Goal: Task Accomplishment & Management: Use online tool/utility

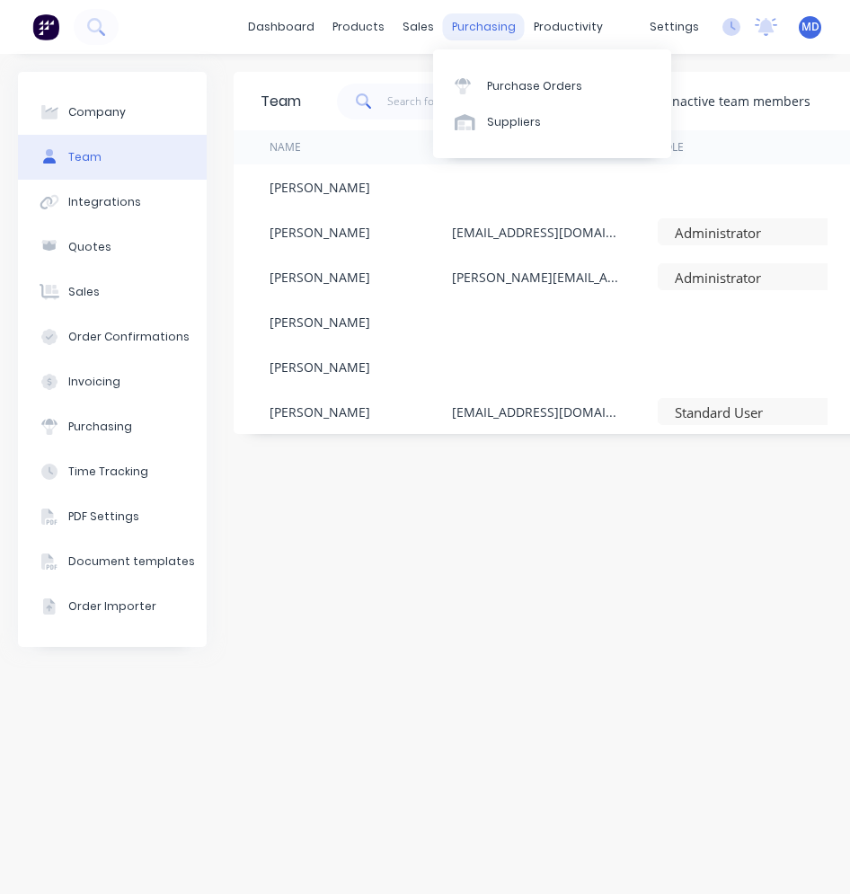
click at [480, 26] on div "purchasing" at bounding box center [484, 26] width 82 height 27
click at [493, 83] on div "Purchase Orders" at bounding box center [534, 86] width 95 height 16
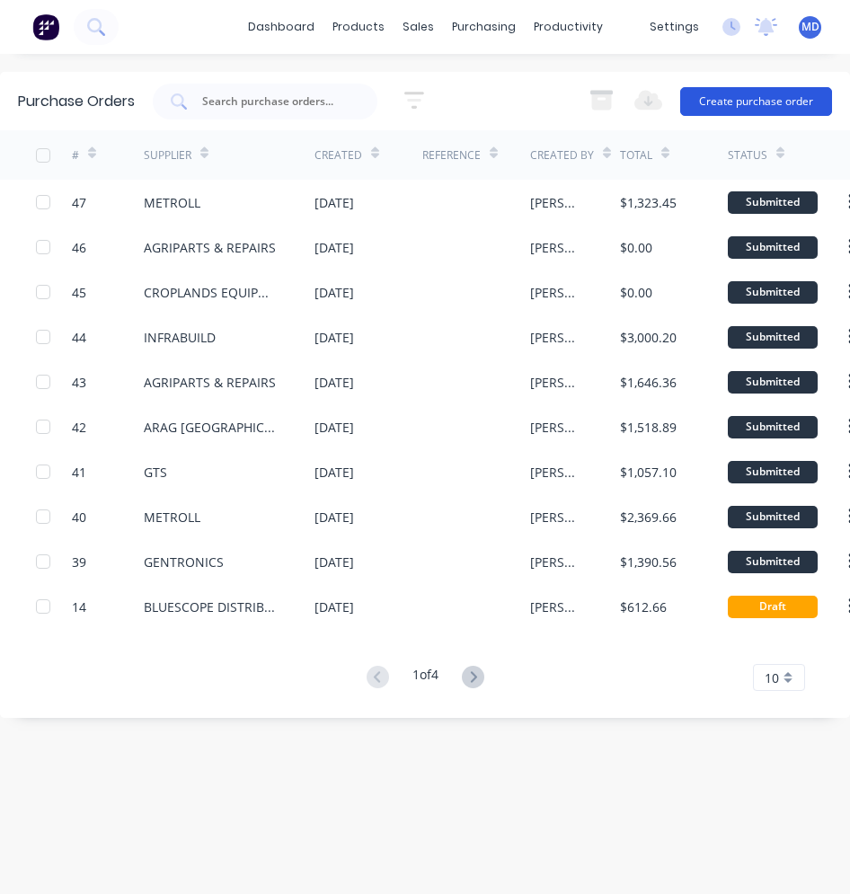
click at [740, 101] on button "Create purchase order" at bounding box center [756, 101] width 152 height 29
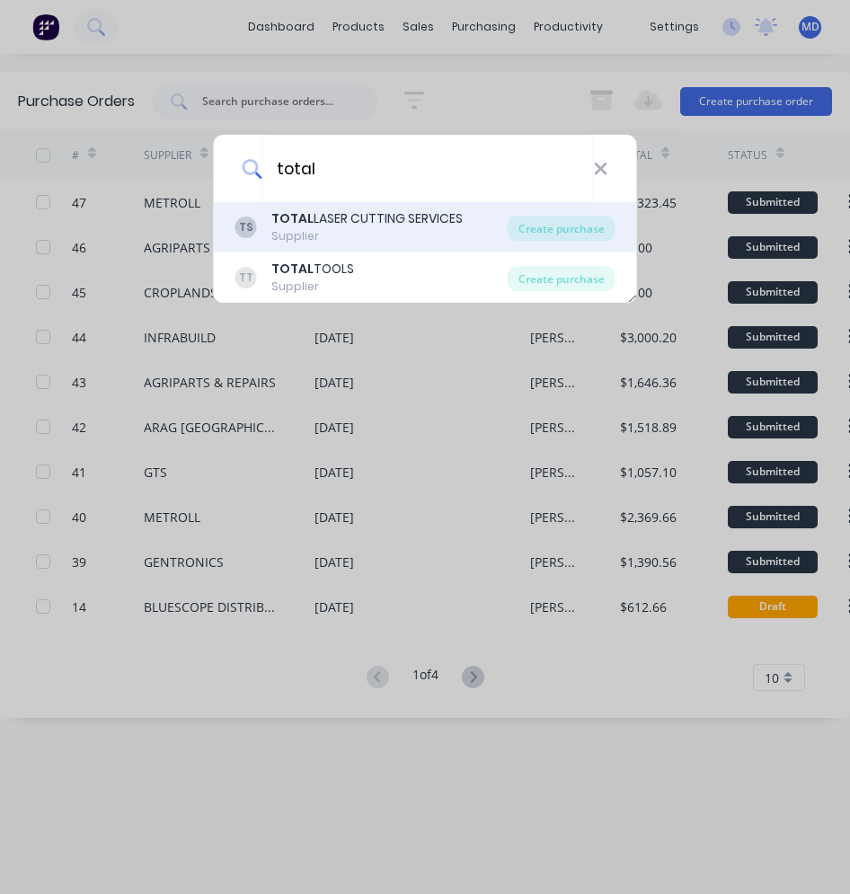
type input "total"
click at [394, 208] on div "TS TOTAL LASER CUTTING SERVICES Supplier Create purchase" at bounding box center [425, 227] width 423 height 50
click at [367, 236] on div "Supplier" at bounding box center [366, 236] width 191 height 16
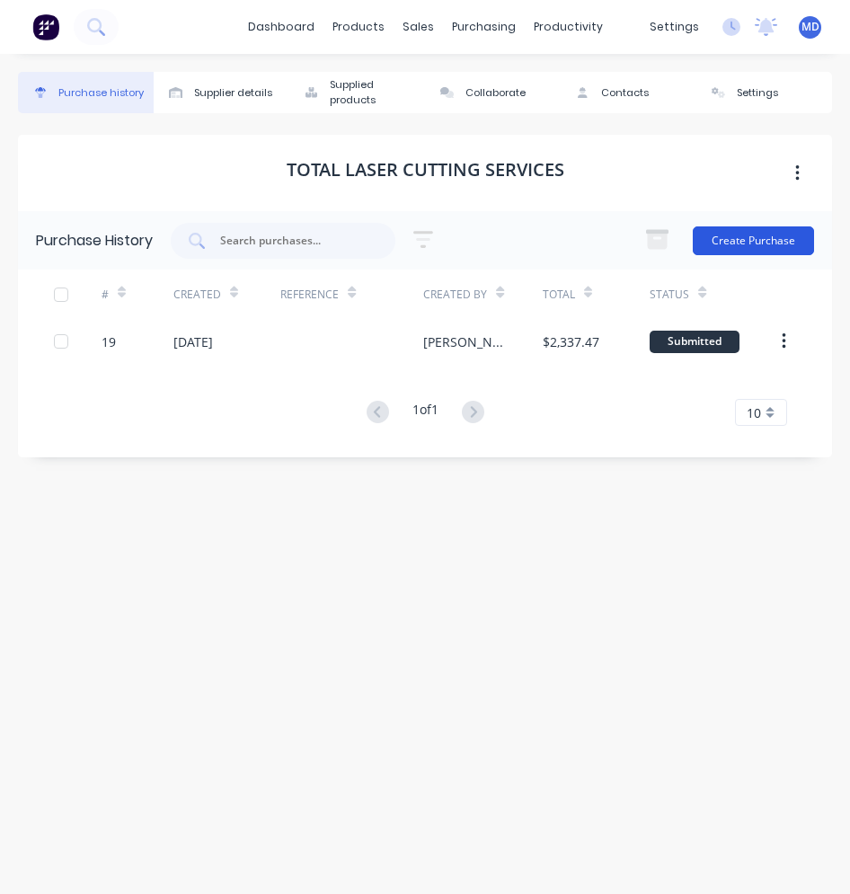
click at [766, 237] on button "Create Purchase" at bounding box center [753, 240] width 121 height 29
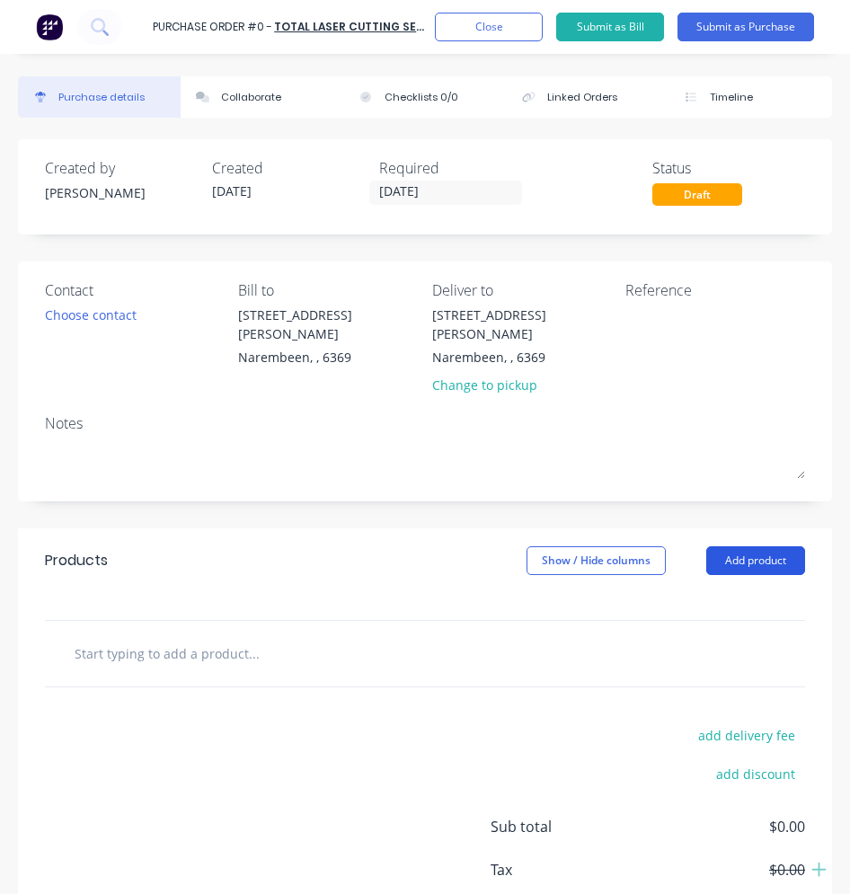
click at [722, 549] on button "Add product" at bounding box center [755, 560] width 99 height 29
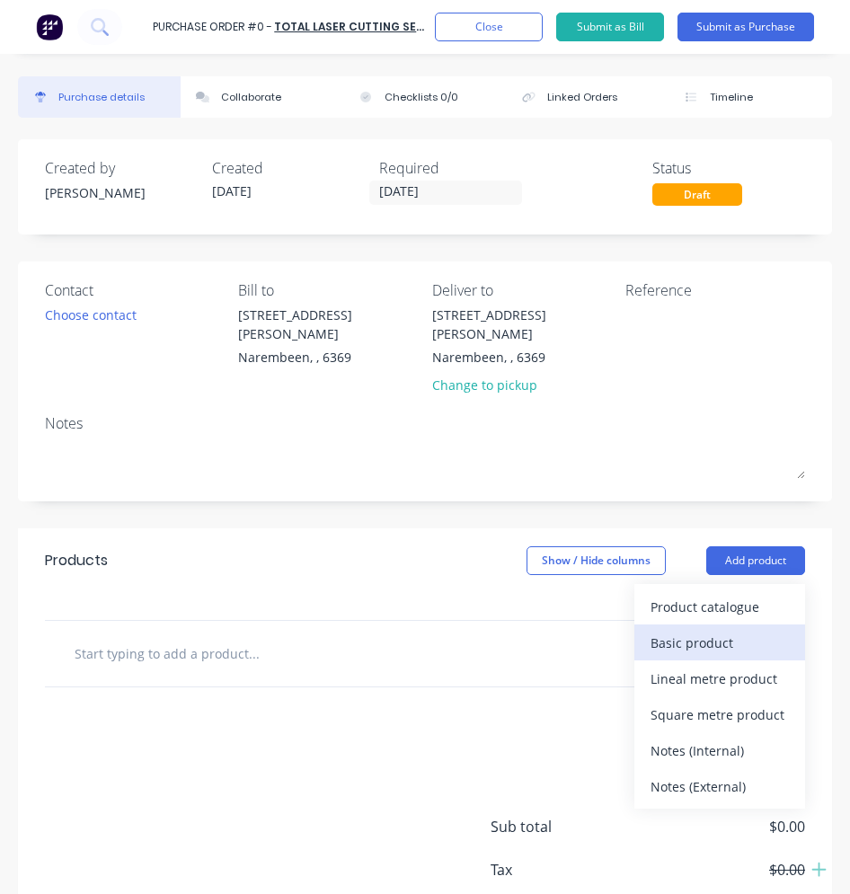
click at [693, 630] on div "Basic product" at bounding box center [719, 643] width 138 height 26
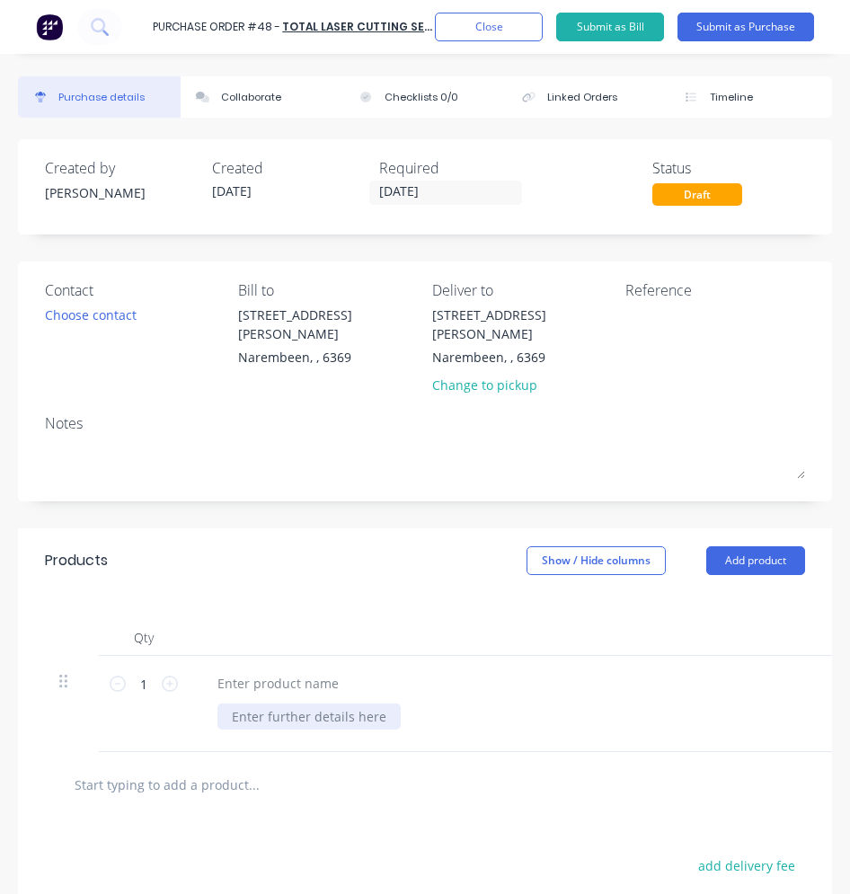
click at [295, 703] on div at bounding box center [308, 716] width 183 height 26
paste div
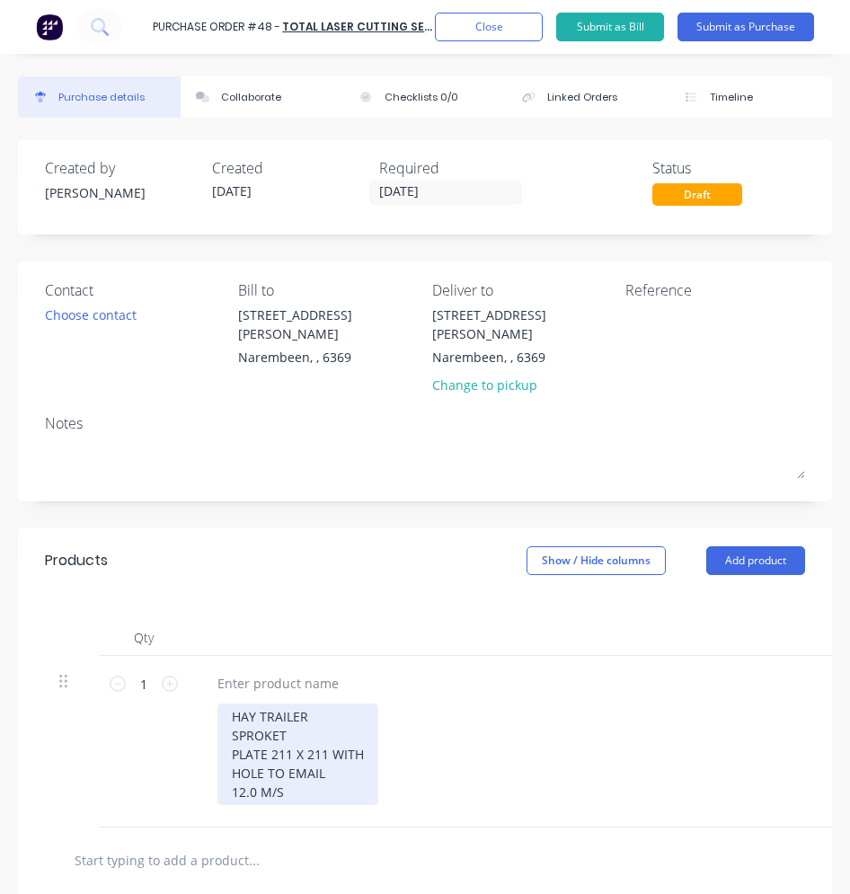
click at [232, 733] on div "HAY TRAILER SPROKET PLATE 211 X 211 WITH HOLE TO EMAIL 12.0 M/S" at bounding box center [297, 754] width 161 height 102
click at [296, 714] on div "HAY TRAILER SPROKET PLATE 211 X 211 WITH HOLE TO EMAIL 12.0 M/S" at bounding box center [297, 754] width 161 height 102
click at [307, 703] on div "HAY TRAILER SPROKET PLATE 211 X 211 WITH HOLE TO EMAIL 12.0 M/S" at bounding box center [297, 754] width 161 height 102
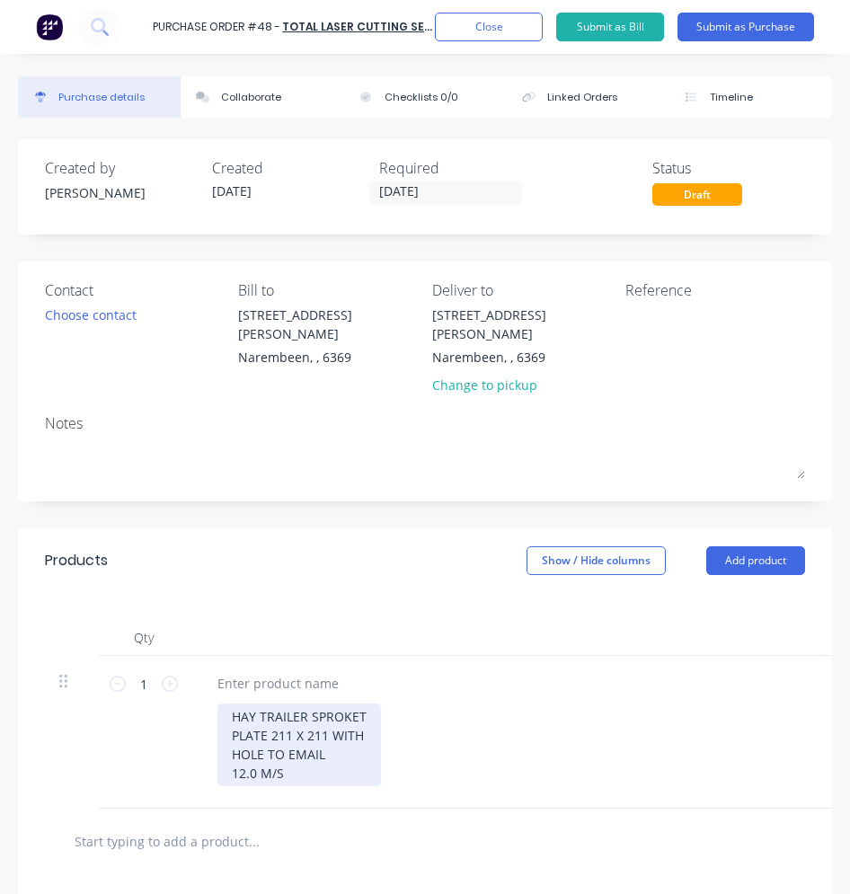
click at [362, 703] on div "HAY TRAILER SPROKET PLATE 211 X 211 WITH HOLE TO EMAIL 12.0 M/S" at bounding box center [299, 744] width 164 height 83
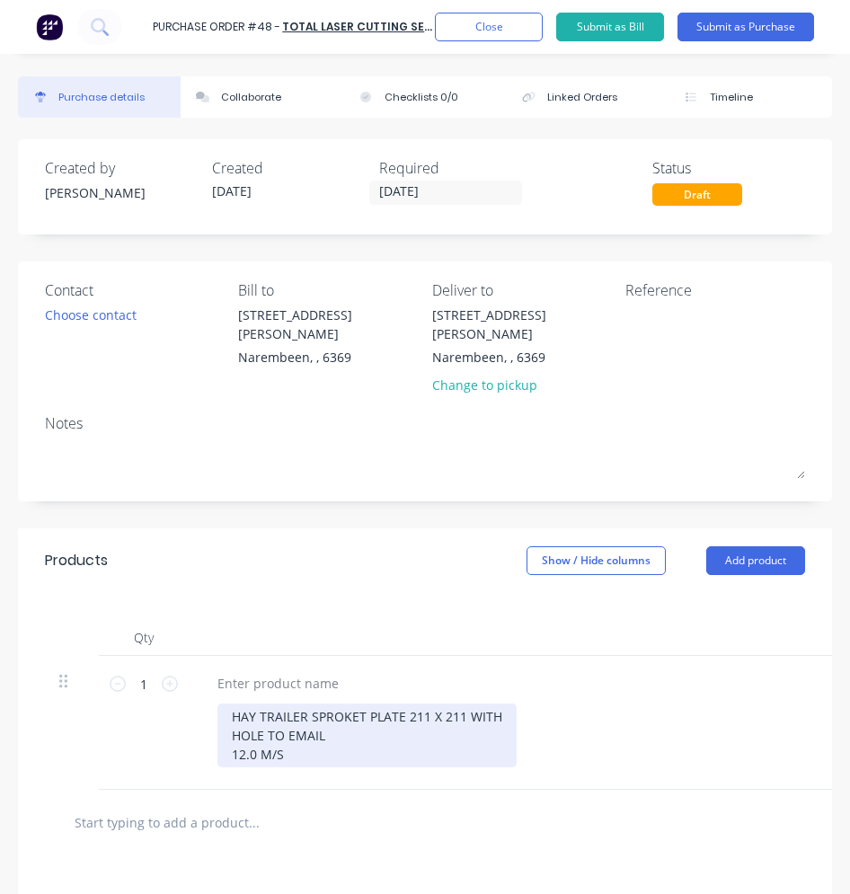
click at [331, 721] on div "HAY TRAILER SPROKET PLATE 211 X 211 WITH HOLE TO EMAIL 12.0 M/S" at bounding box center [366, 735] width 299 height 64
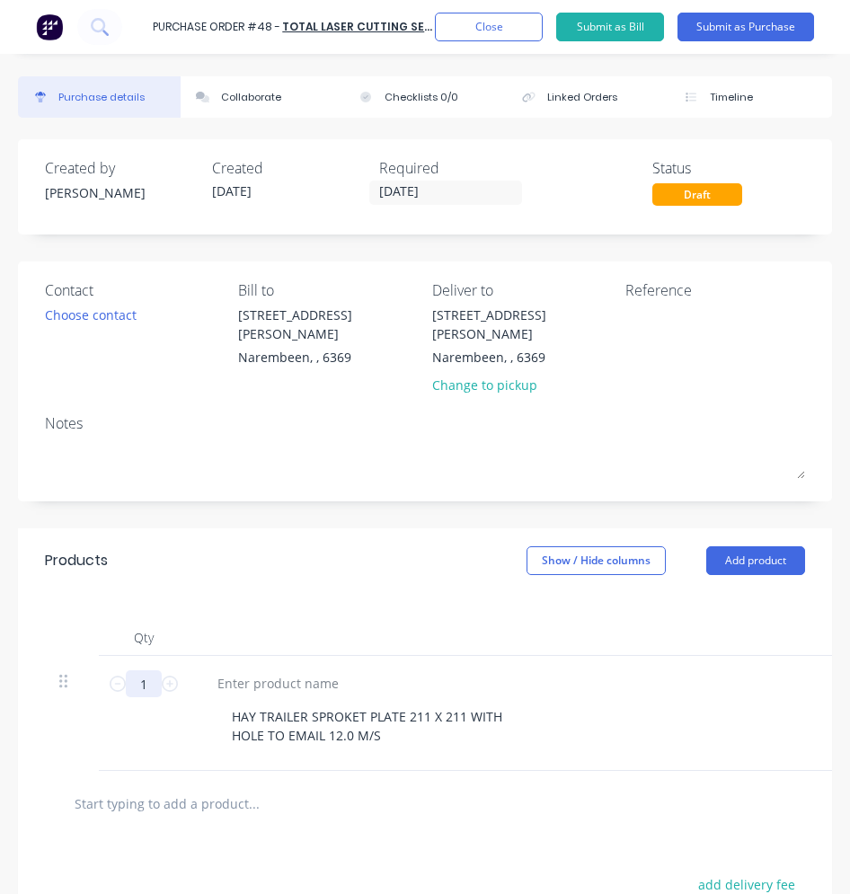
click at [153, 673] on input "1" at bounding box center [144, 683] width 36 height 27
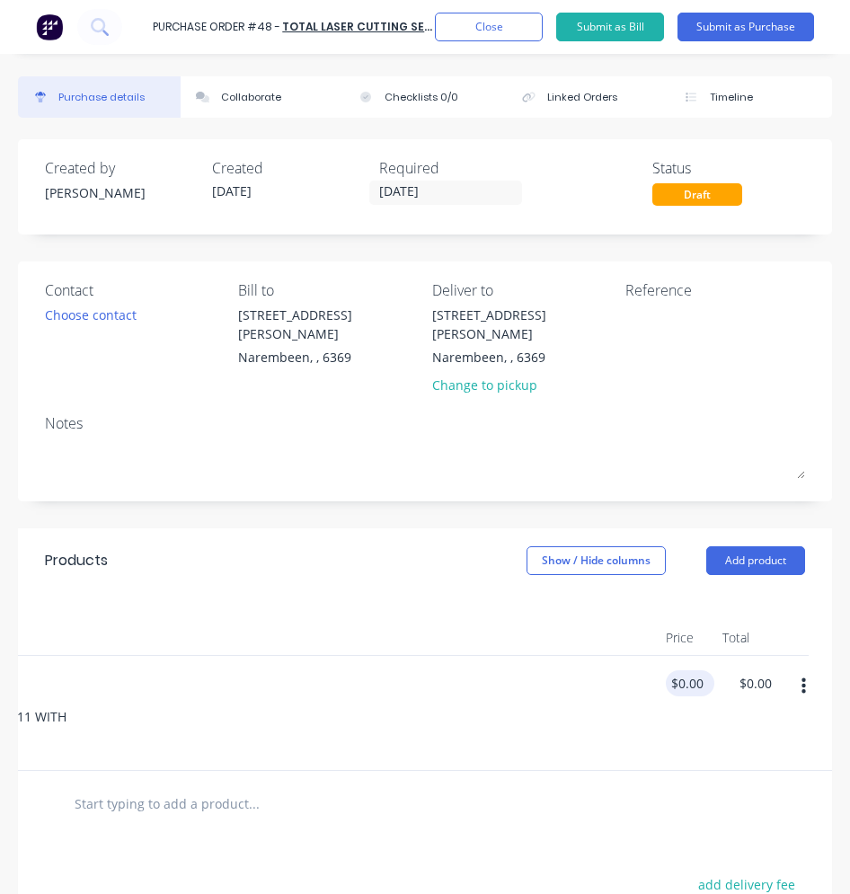
type input "10"
click at [687, 670] on input "0.00" at bounding box center [686, 683] width 41 height 26
click at [685, 670] on input "0.00" at bounding box center [690, 683] width 34 height 26
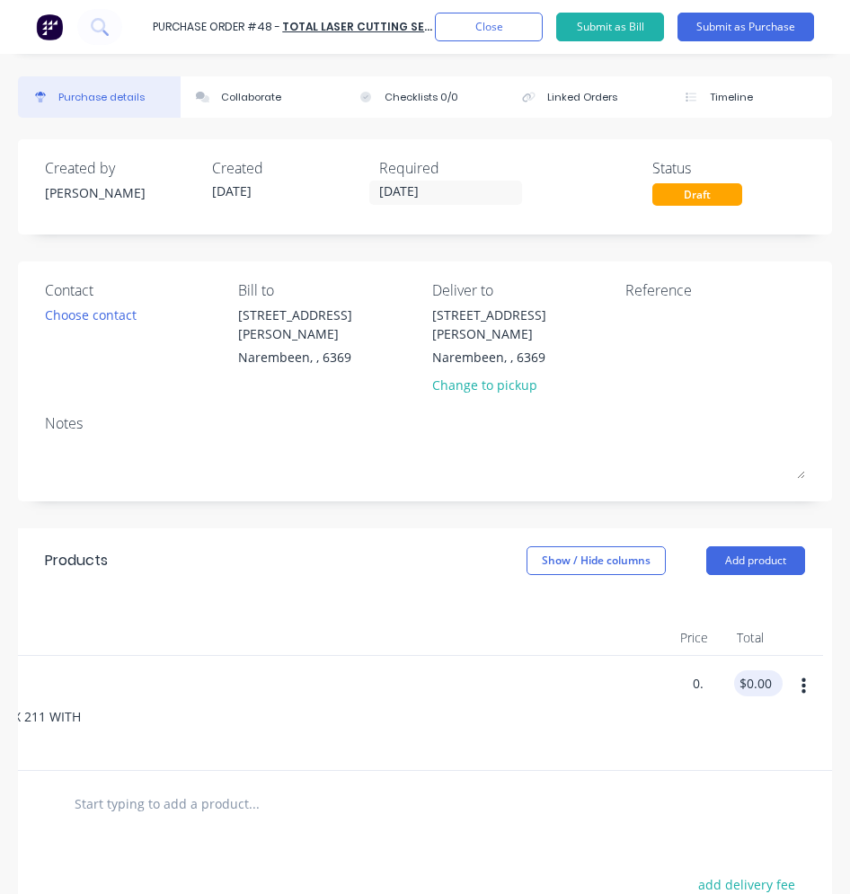
type input "0"
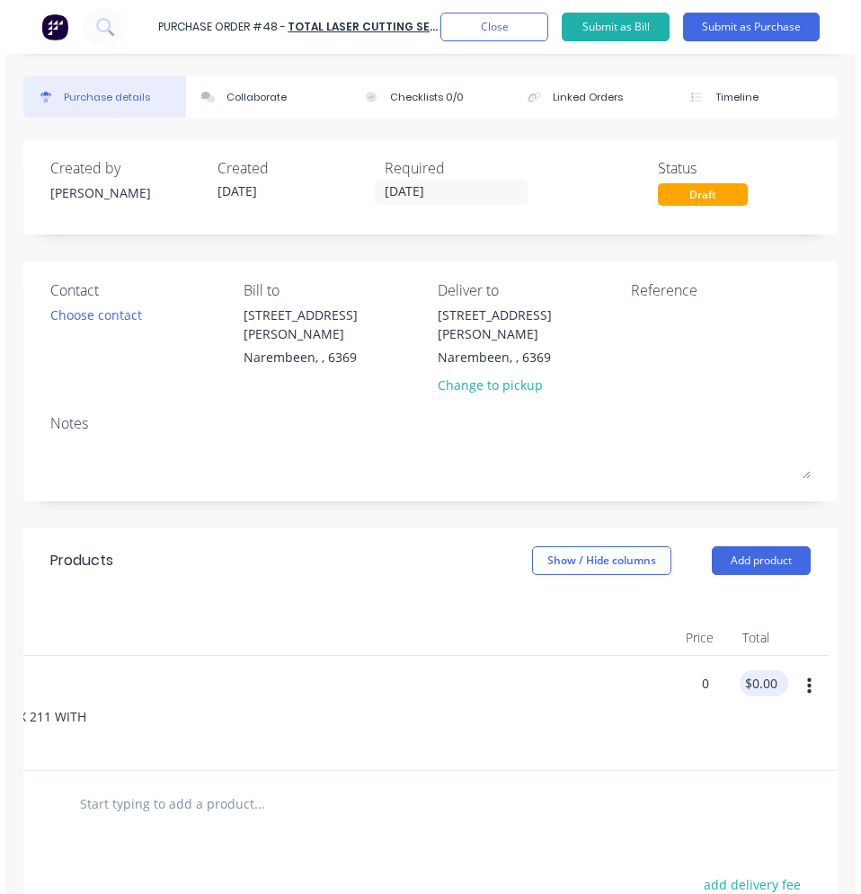
scroll to position [0, 433]
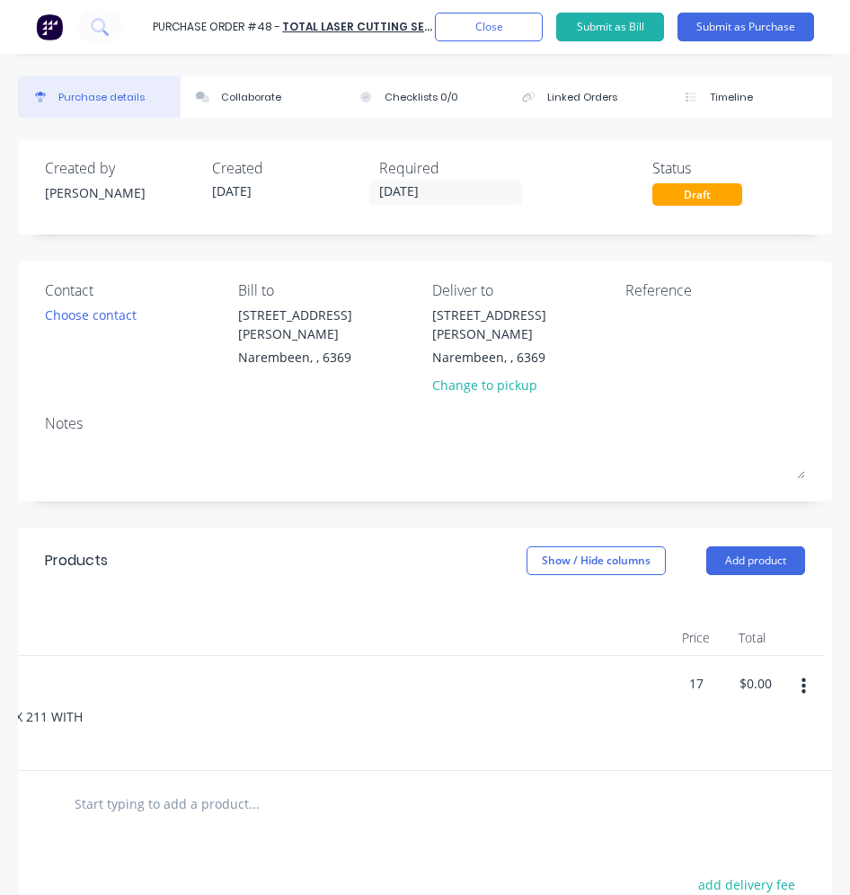
type input "$17.00"
type input "$170.00"
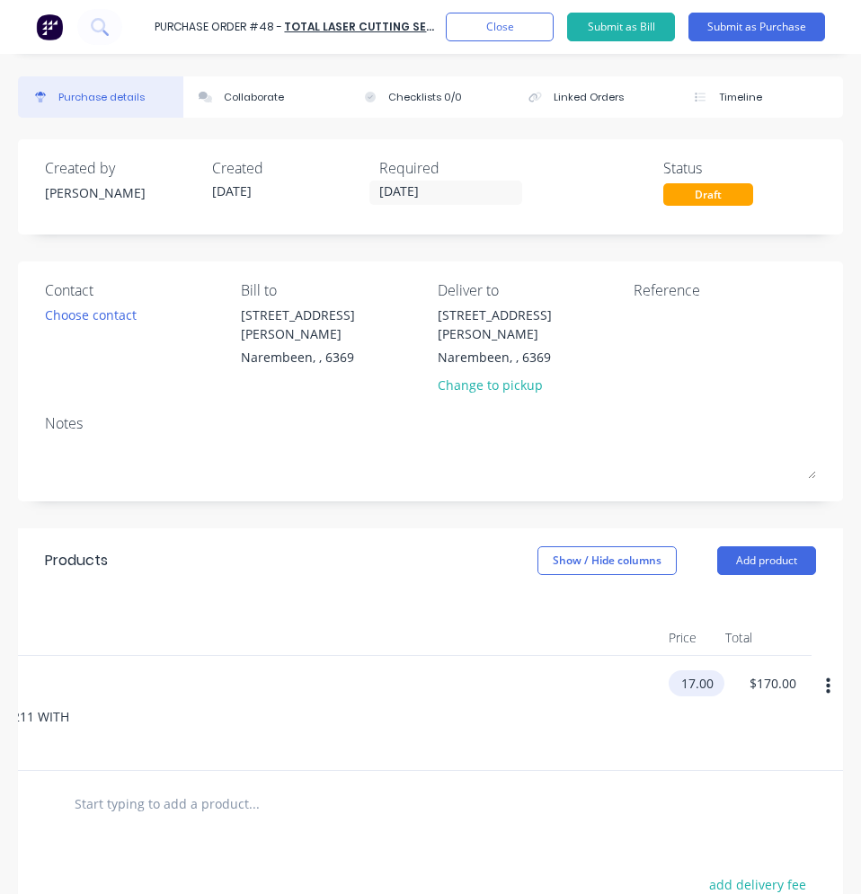
click at [715, 670] on div "17.00 $17.00" at bounding box center [696, 683] width 56 height 26
type input "$17.38"
type input "$173.80"
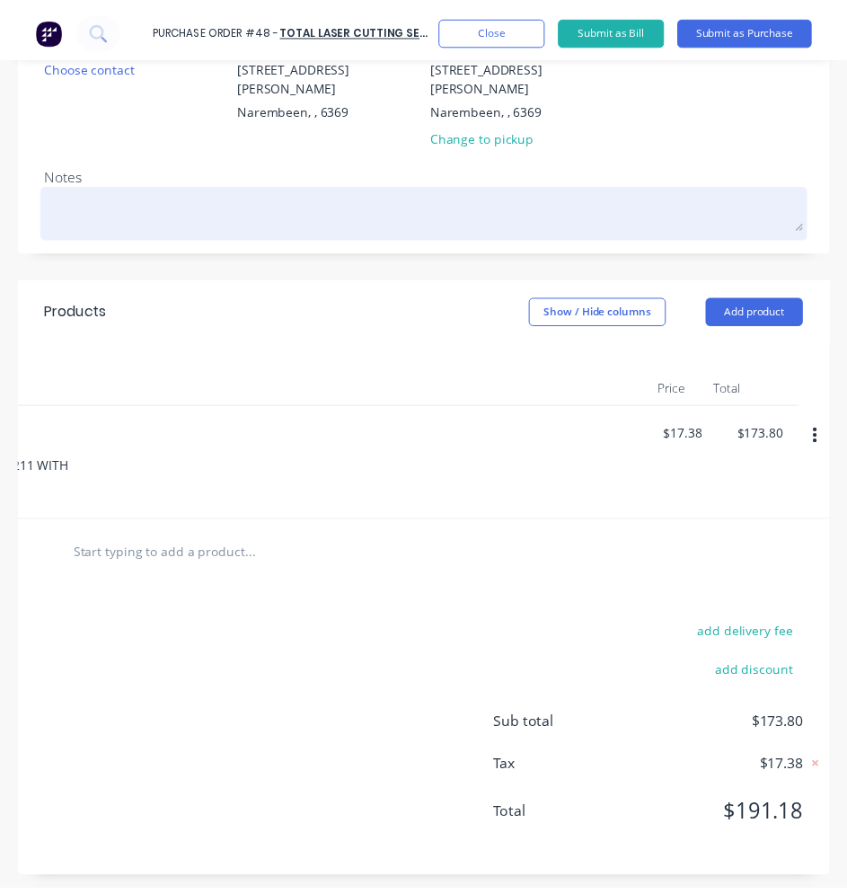
scroll to position [0, 0]
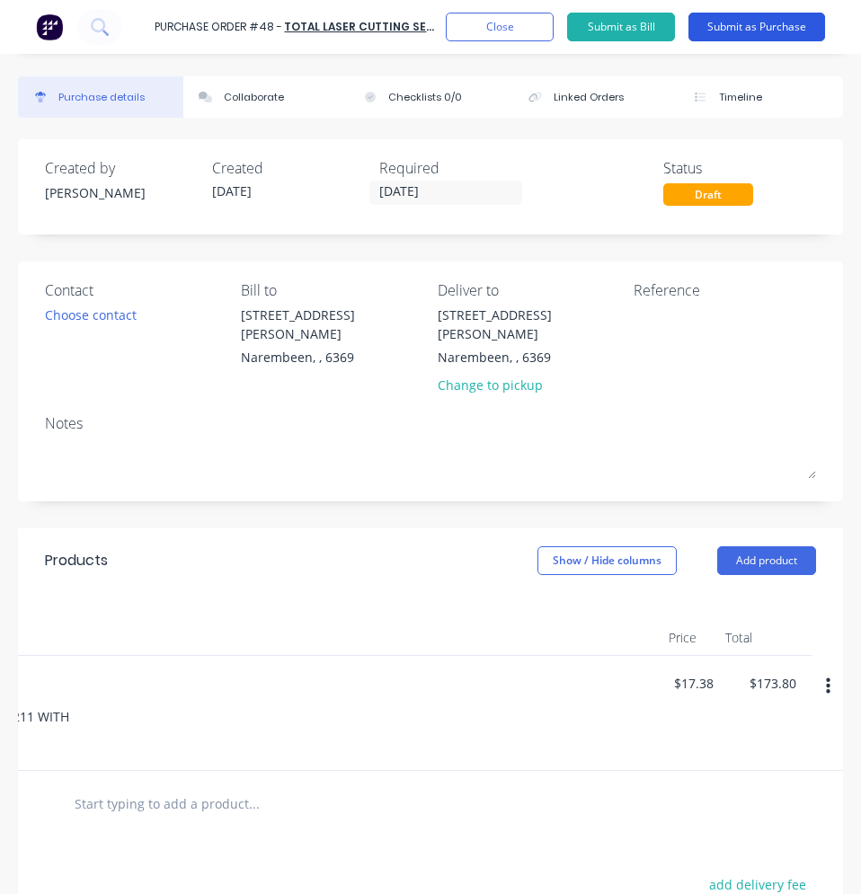
click at [746, 24] on button "Submit as Purchase" at bounding box center [756, 27] width 137 height 29
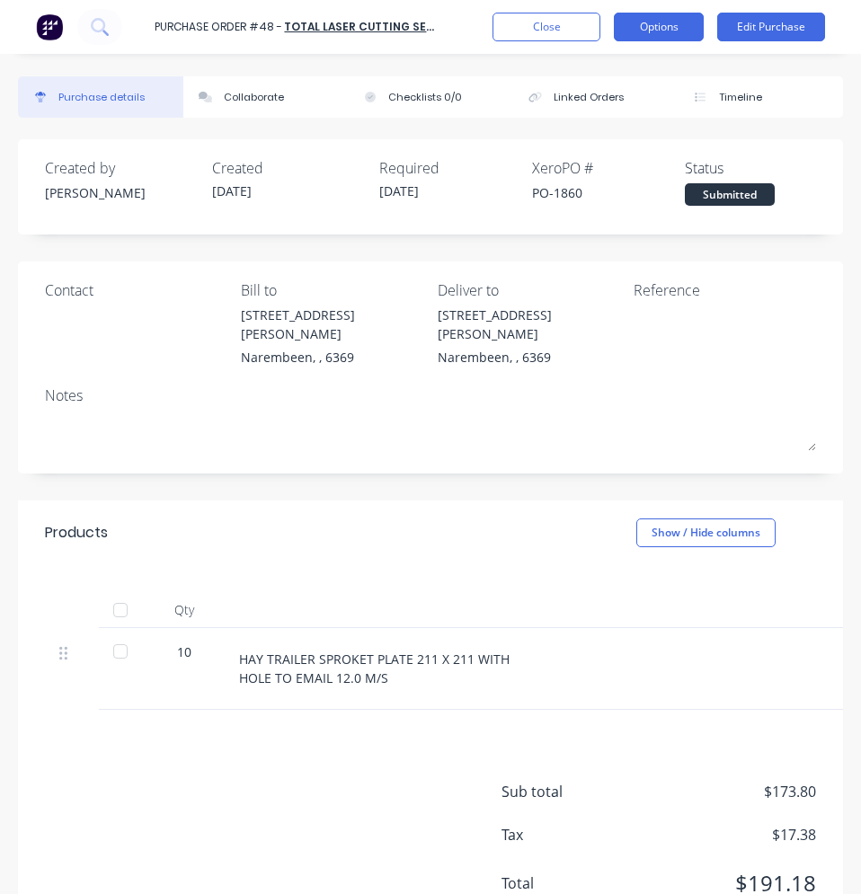
click at [681, 25] on button "Options" at bounding box center [659, 27] width 90 height 29
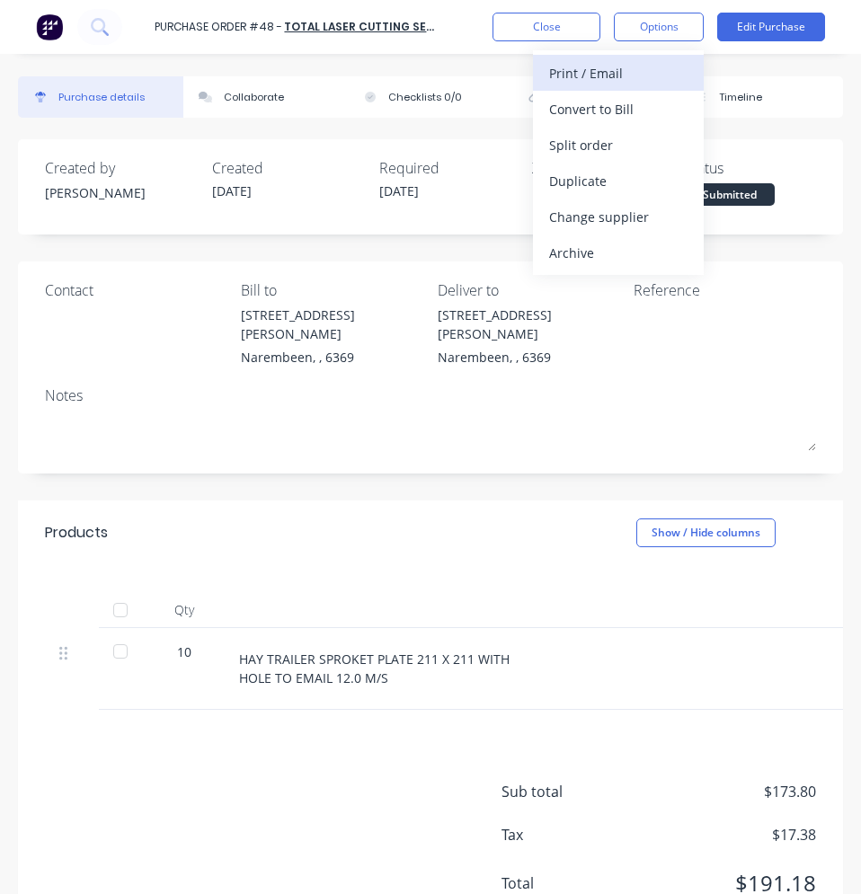
click at [627, 77] on div "Print / Email" at bounding box center [618, 73] width 138 height 26
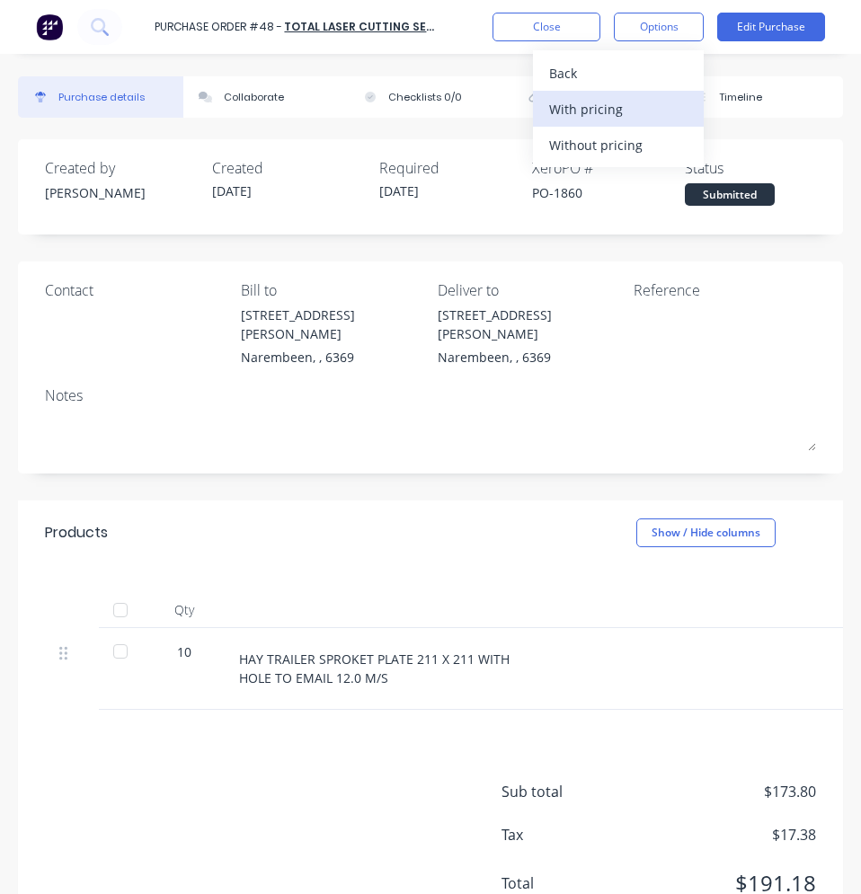
click at [607, 106] on div "With pricing" at bounding box center [618, 109] width 138 height 26
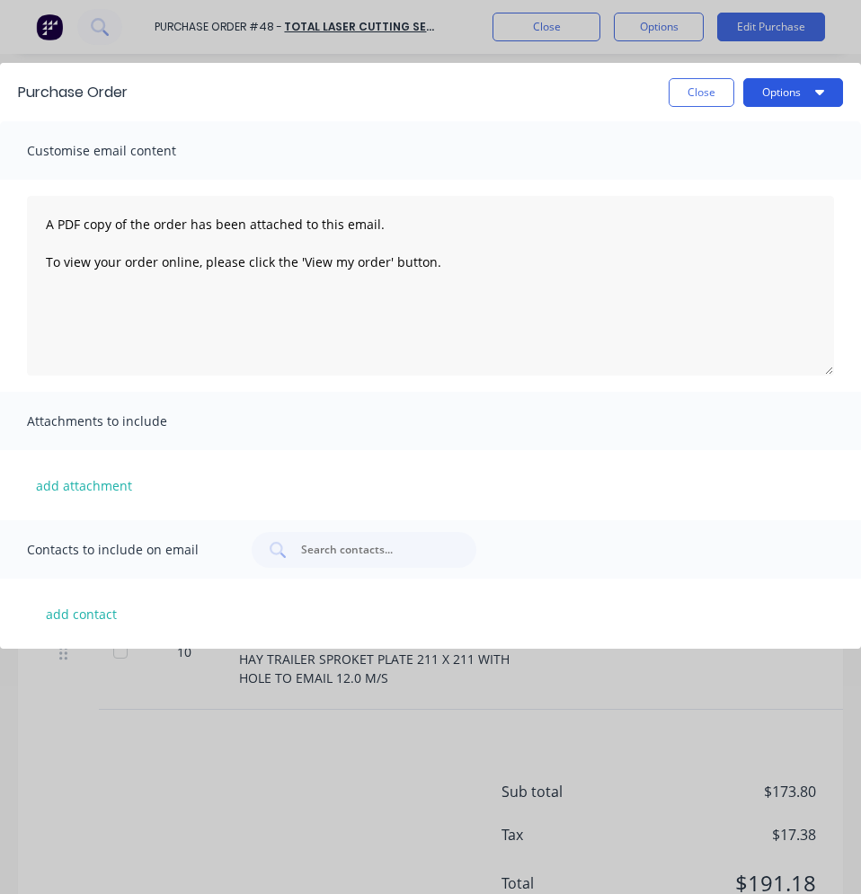
click at [784, 97] on button "Options" at bounding box center [793, 92] width 100 height 29
click at [731, 171] on div "Print" at bounding box center [757, 174] width 138 height 26
click at [788, 96] on button "Options" at bounding box center [793, 92] width 100 height 29
click at [714, 161] on div "Print" at bounding box center [757, 174] width 138 height 26
drag, startPoint x: 718, startPoint y: 101, endPoint x: 708, endPoint y: 89, distance: 15.3
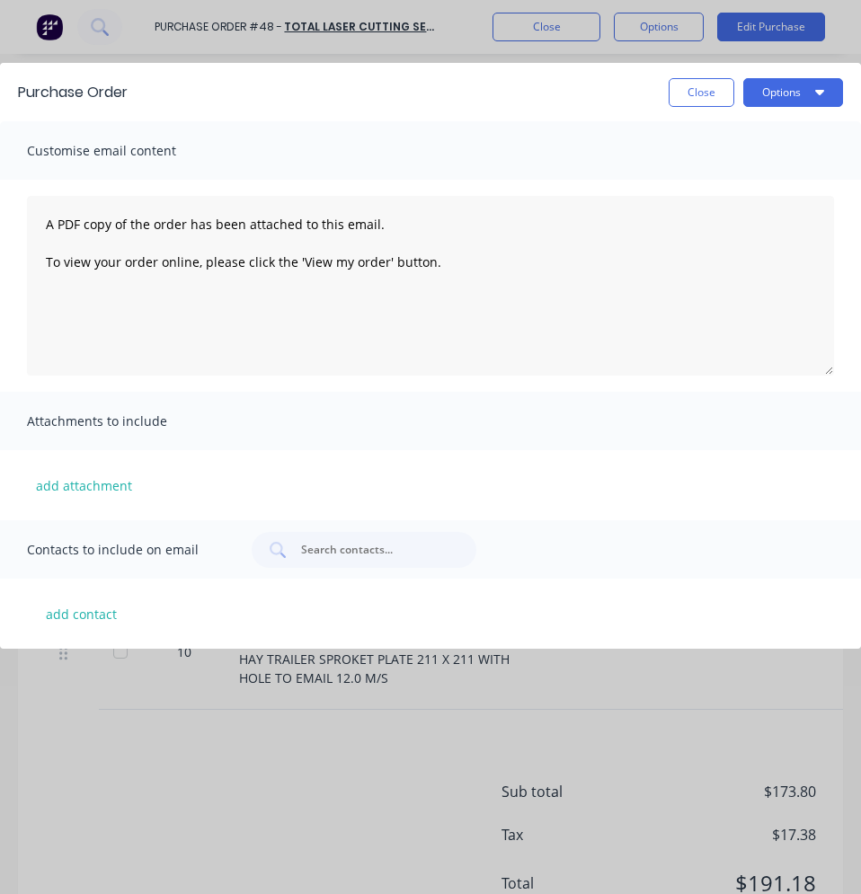
click at [718, 101] on button "Close" at bounding box center [701, 92] width 66 height 29
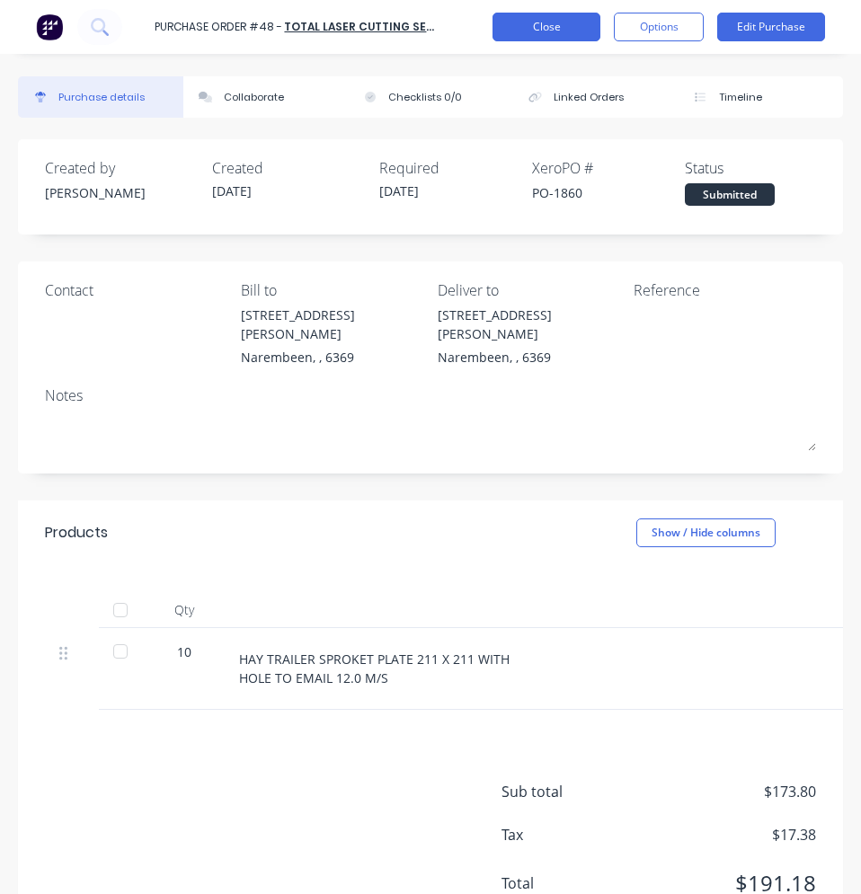
click at [560, 26] on button "Close" at bounding box center [546, 27] width 108 height 29
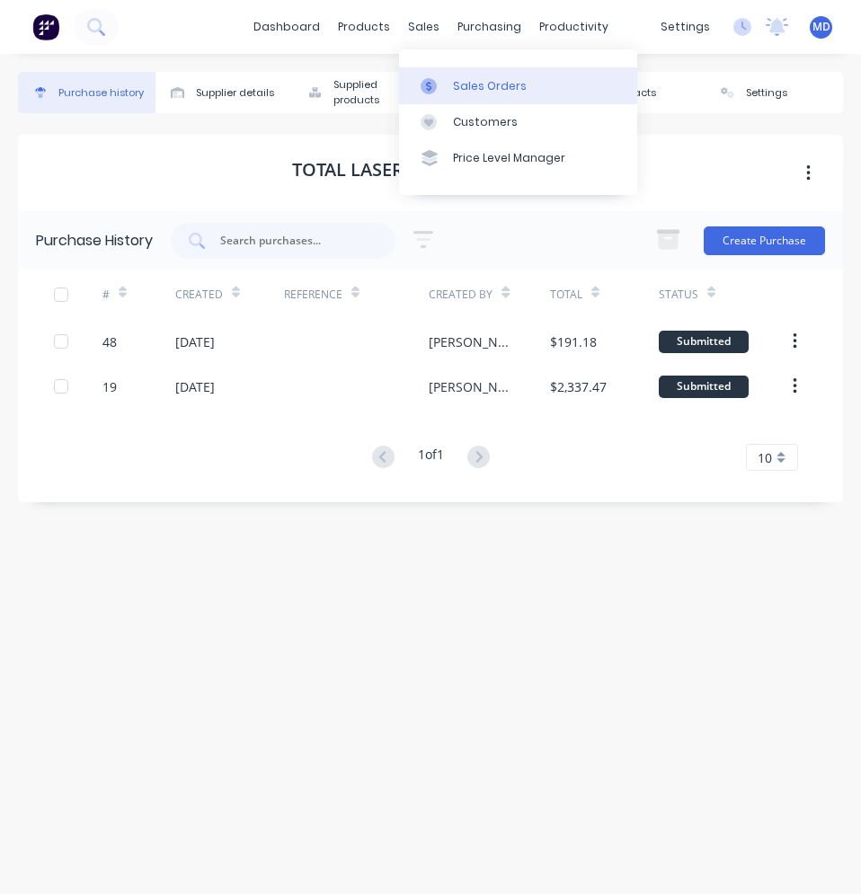
click at [465, 82] on div "Sales Orders" at bounding box center [490, 86] width 74 height 16
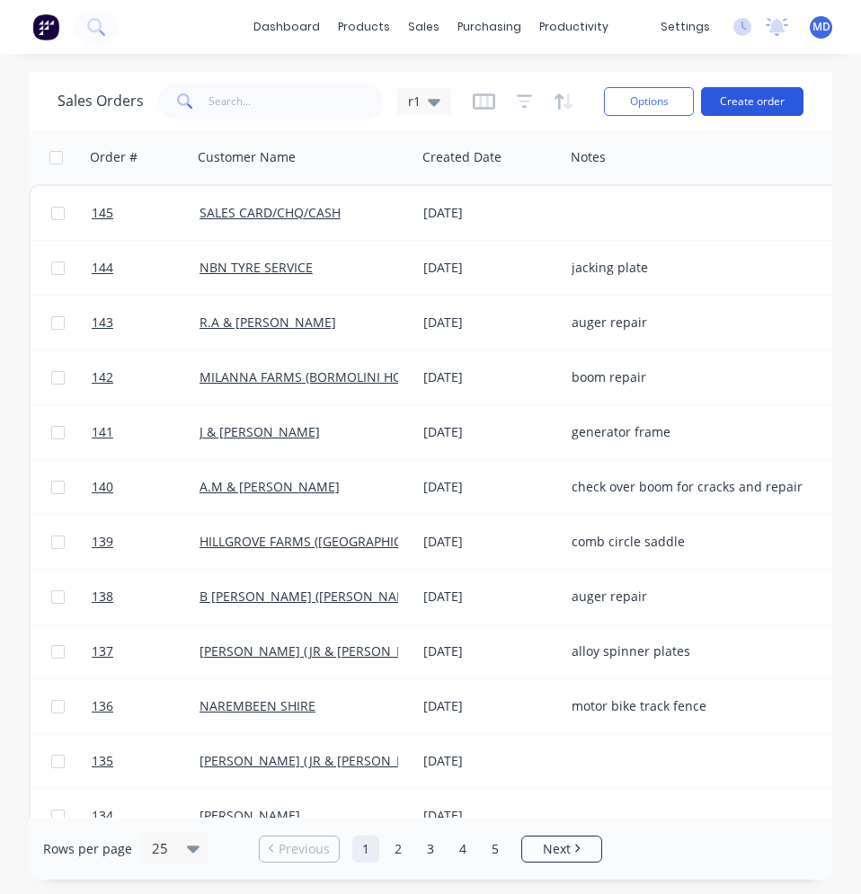
click at [738, 106] on button "Create order" at bounding box center [752, 101] width 102 height 29
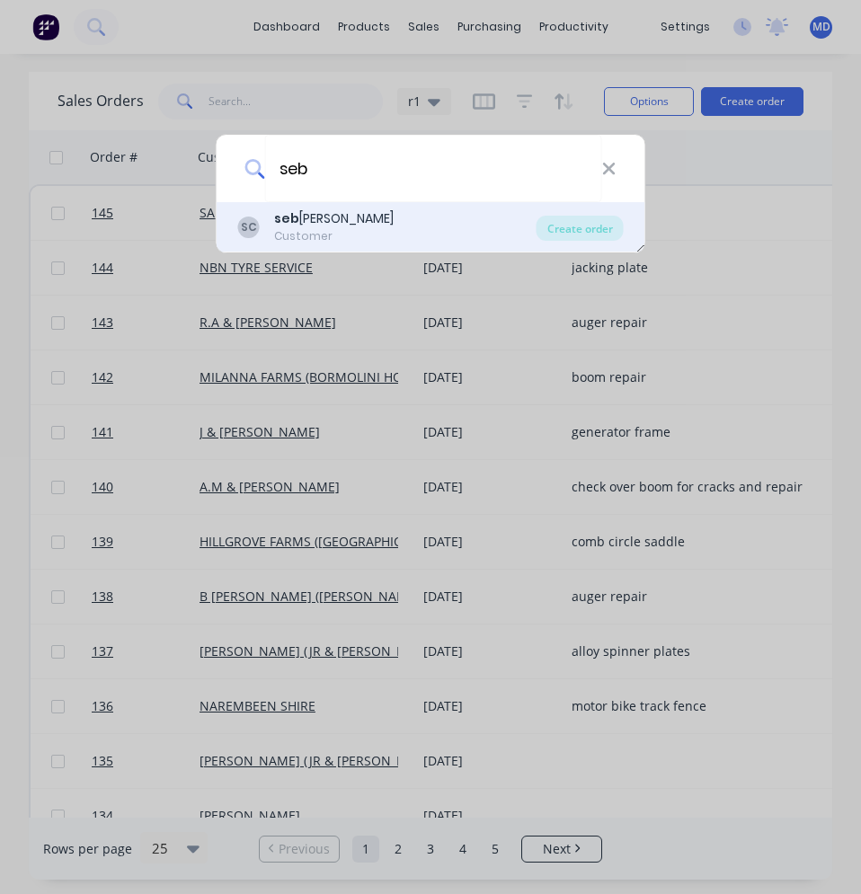
type input "seb"
click at [368, 235] on div "SC seb [PERSON_NAME] Customer" at bounding box center [387, 226] width 298 height 35
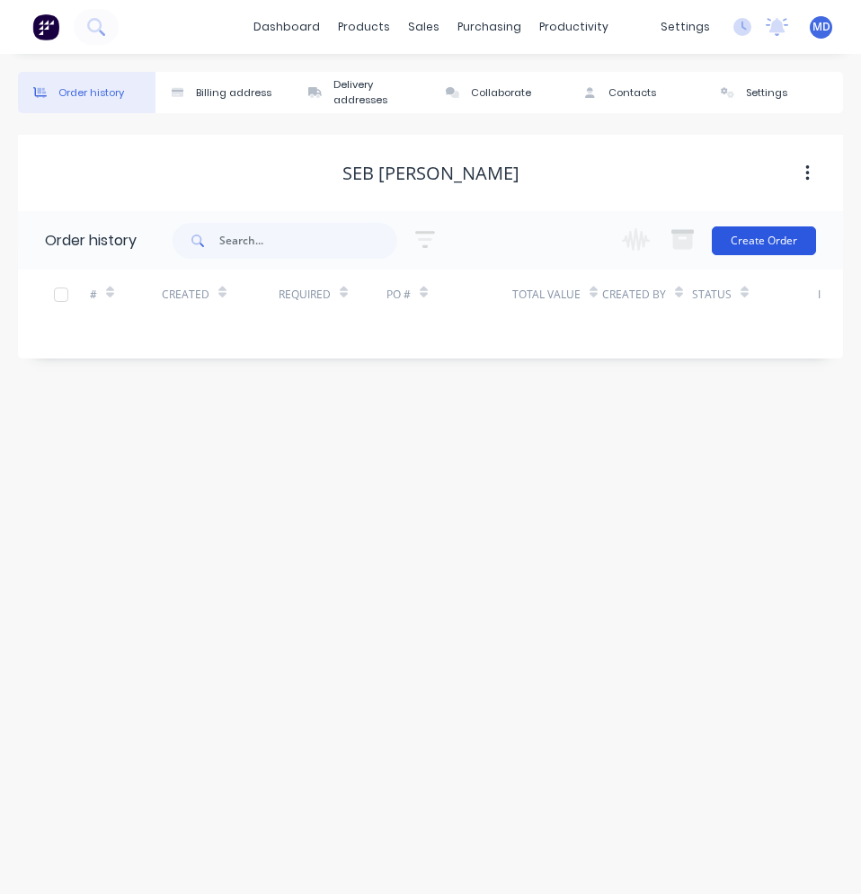
click at [782, 243] on button "Create Order" at bounding box center [764, 240] width 104 height 29
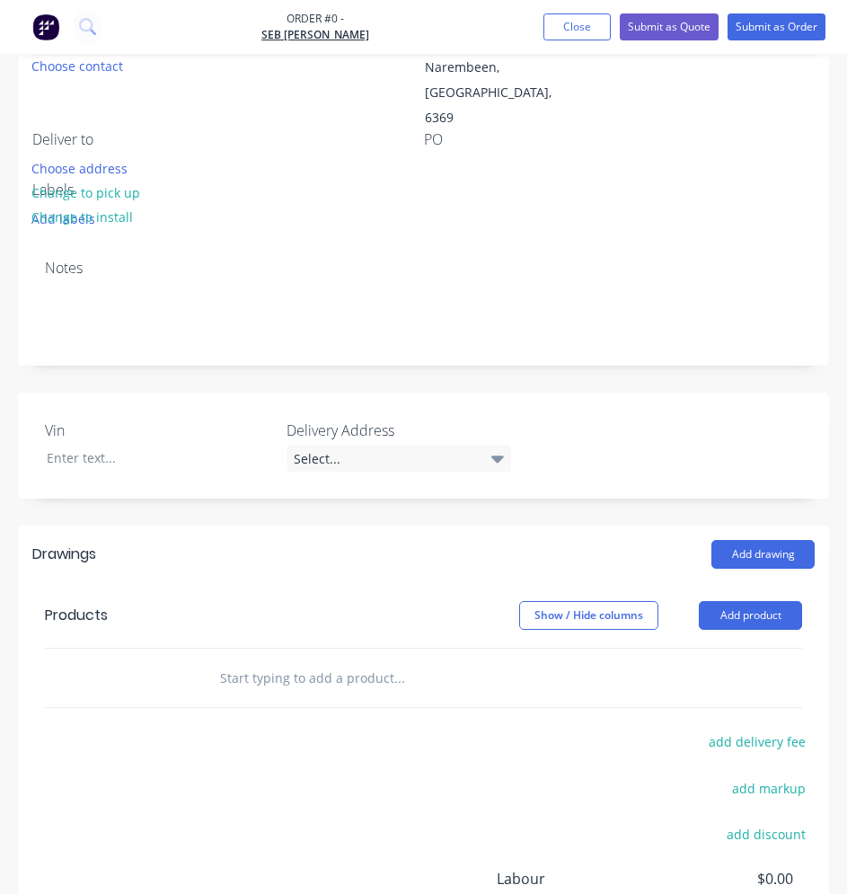
scroll to position [449, 0]
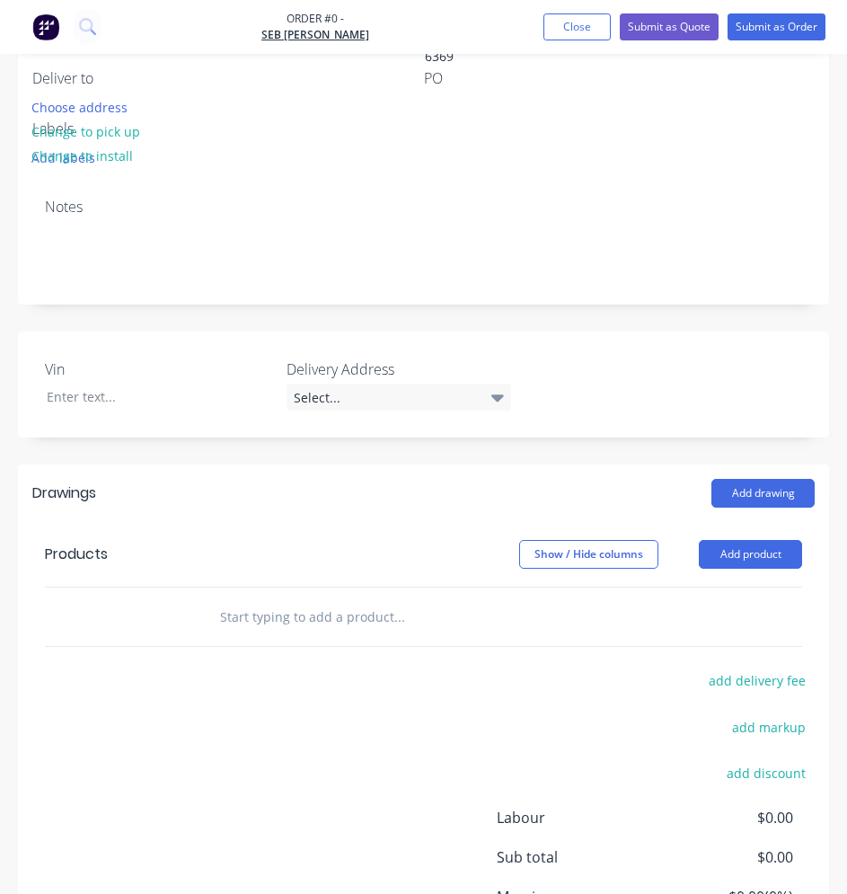
click at [262, 598] on input "text" at bounding box center [354, 616] width 270 height 36
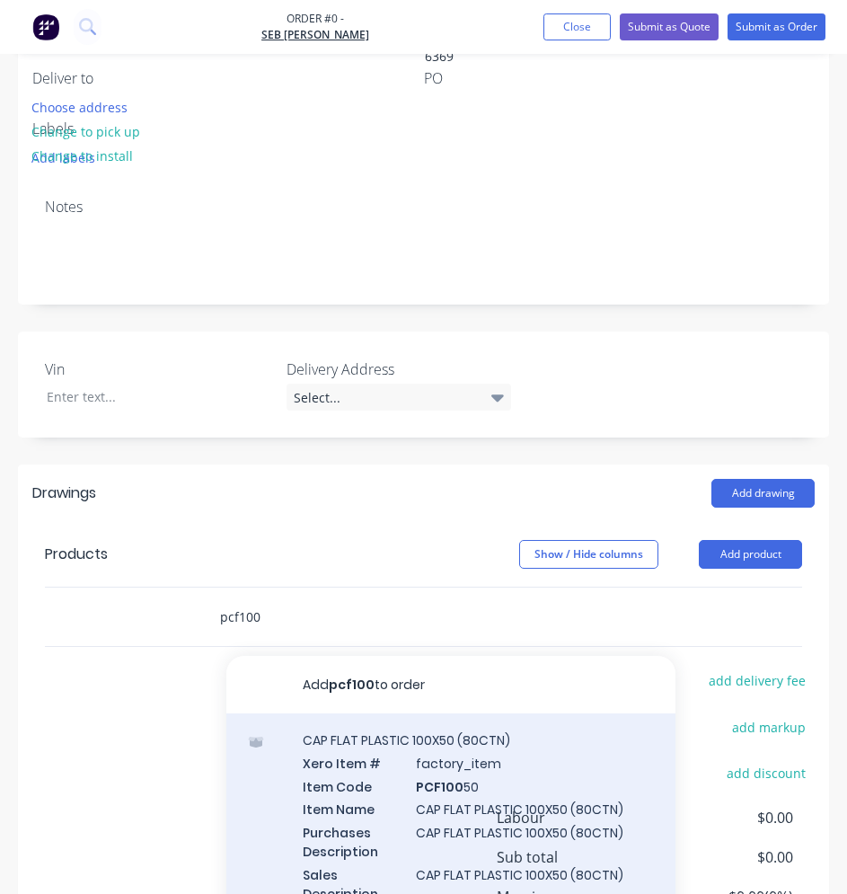
type input "pcf100"
click at [386, 715] on div "CAP FLAT PLASTIC 100X50 (80CTN) Xero Item # factory_item Item Code PCF100 50 It…" at bounding box center [450, 827] width 449 height 229
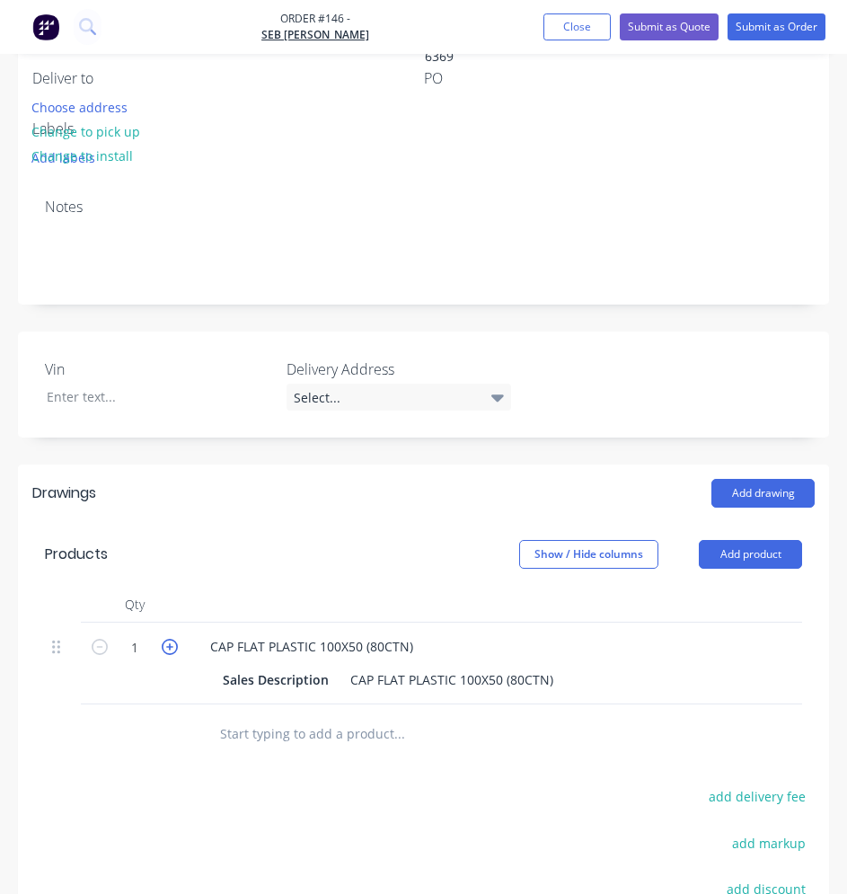
click at [170, 639] on icon "button" at bounding box center [170, 647] width 16 height 16
type input "2"
type input "$19.44"
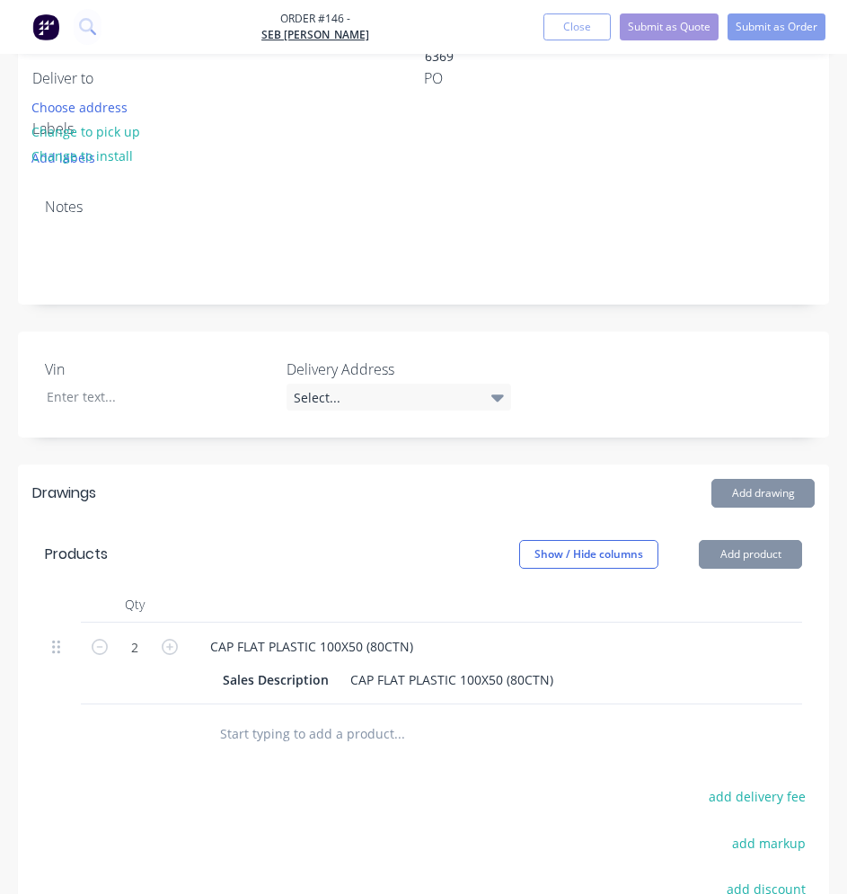
click at [252, 716] on input "text" at bounding box center [354, 733] width 270 height 36
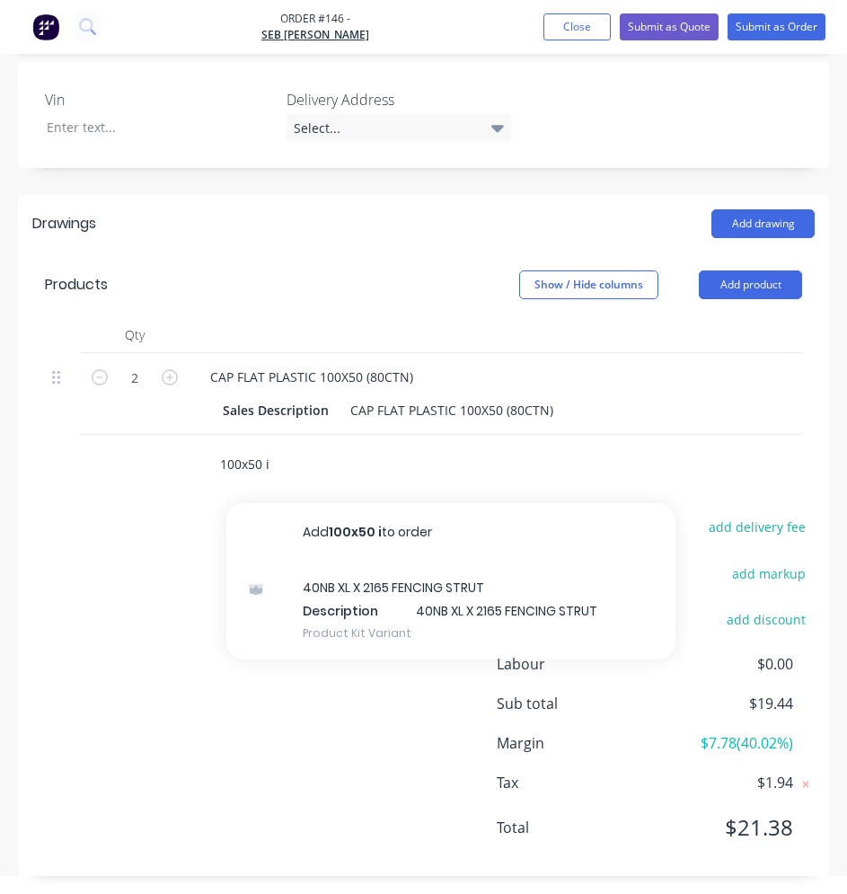
scroll to position [721, 0]
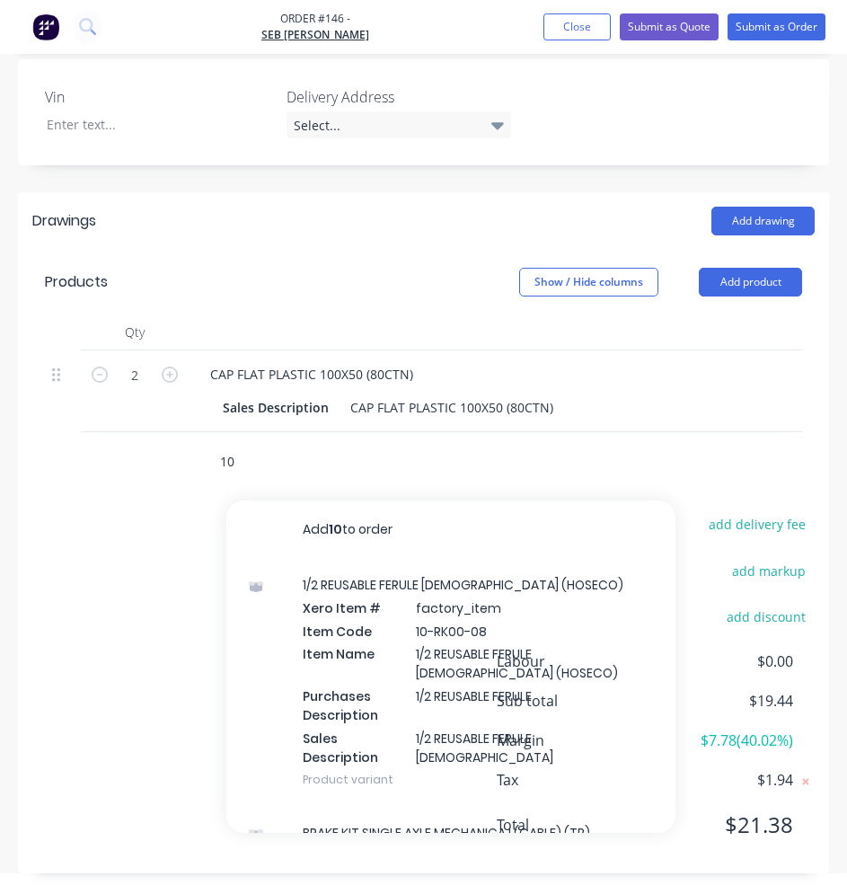
type input "1"
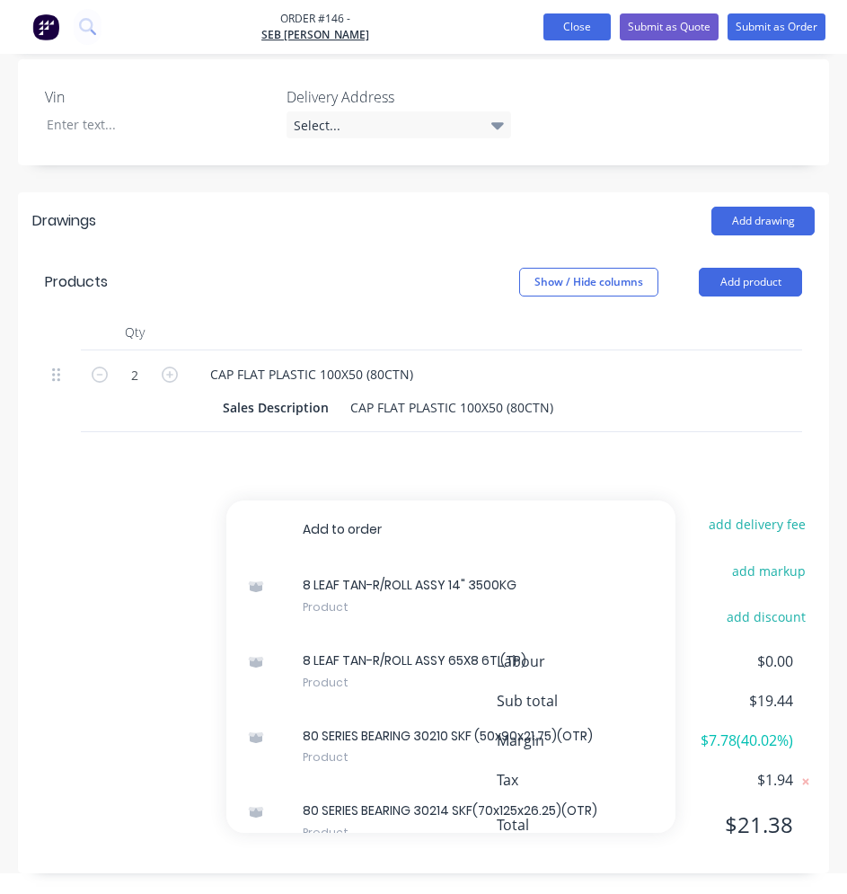
click at [597, 26] on button "Close" at bounding box center [577, 26] width 67 height 27
